Goal: Information Seeking & Learning: Learn about a topic

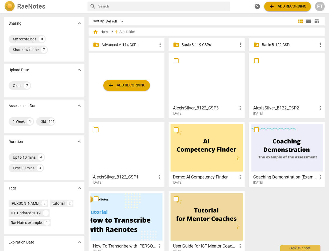
click at [117, 44] on p "Advanced A-114 CSPs" at bounding box center [128, 45] width 55 height 6
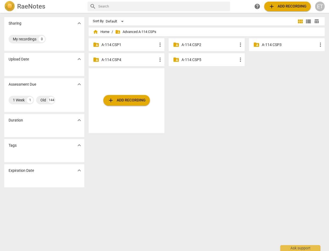
click at [262, 44] on p "A-114 CSP3" at bounding box center [289, 45] width 55 height 6
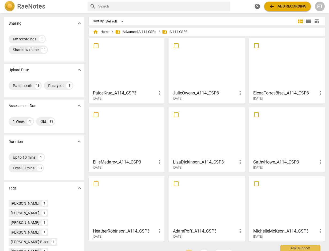
click at [286, 76] on div at bounding box center [287, 63] width 72 height 47
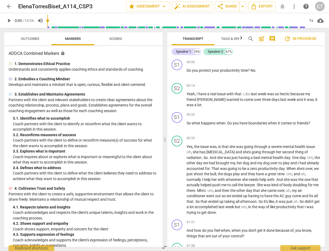
click at [112, 35] on button "Scores" at bounding box center [115, 38] width 43 height 13
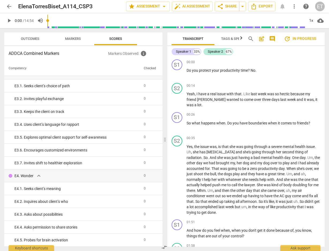
scroll to position [1027, 0]
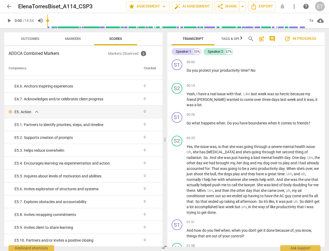
click at [40, 40] on span "Outcomes" at bounding box center [29, 38] width 31 height 7
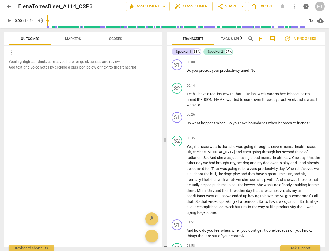
click at [9, 5] on span "arrow_back" at bounding box center [9, 6] width 6 height 6
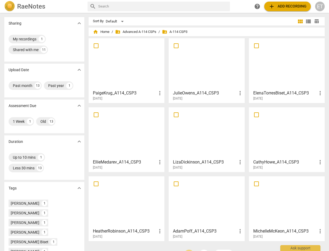
click at [209, 231] on h3 "AdamPoff_A114_CSP3" at bounding box center [205, 231] width 64 height 6
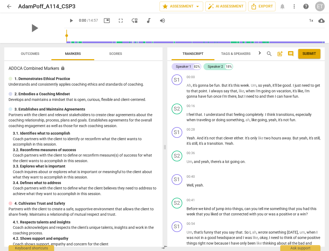
click at [31, 55] on span "Outcomes" at bounding box center [30, 54] width 18 height 4
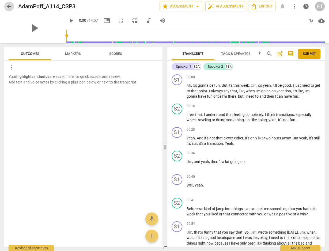
click at [12, 8] on span "arrow_back" at bounding box center [9, 6] width 6 height 6
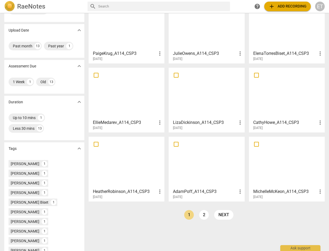
scroll to position [42, 0]
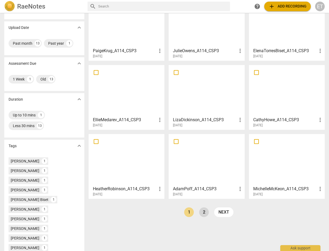
click at [203, 211] on link "2" at bounding box center [204, 213] width 10 height 10
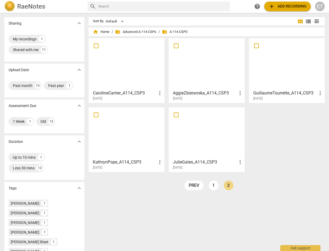
click at [193, 163] on h3 "JulieGates_A114_CSP3" at bounding box center [205, 162] width 64 height 6
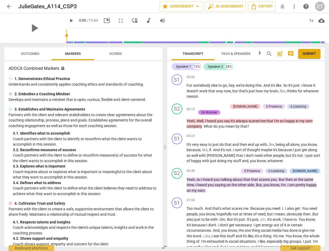
click at [29, 52] on span "Outcomes" at bounding box center [30, 54] width 18 height 4
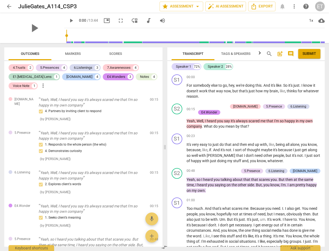
click at [10, 6] on span "arrow_back" at bounding box center [9, 6] width 6 height 6
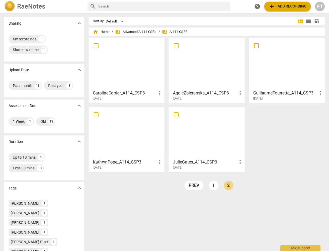
click at [204, 91] on h3 "AggieZbieranska_A114_CSP3" at bounding box center [205, 93] width 64 height 6
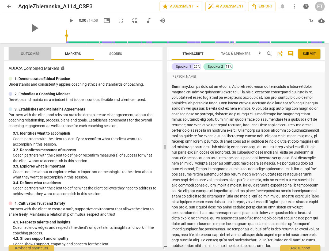
click at [28, 54] on span "Outcomes" at bounding box center [30, 54] width 18 height 4
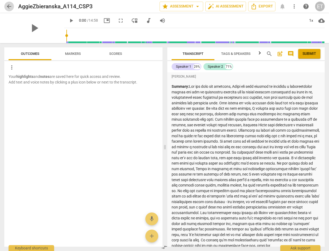
click at [9, 6] on span "arrow_back" at bounding box center [9, 6] width 6 height 6
